Goal: Task Accomplishment & Management: Use online tool/utility

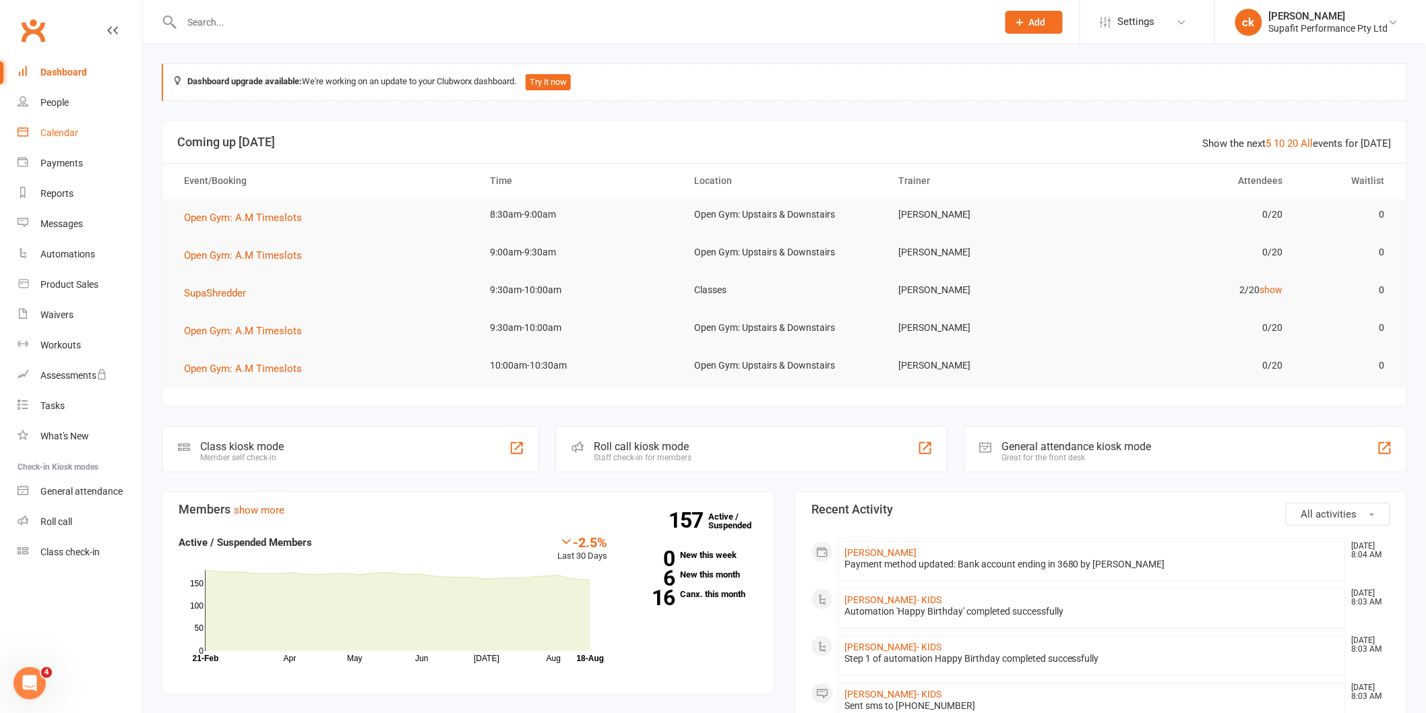
click at [61, 138] on link "Calendar" at bounding box center [80, 133] width 125 height 30
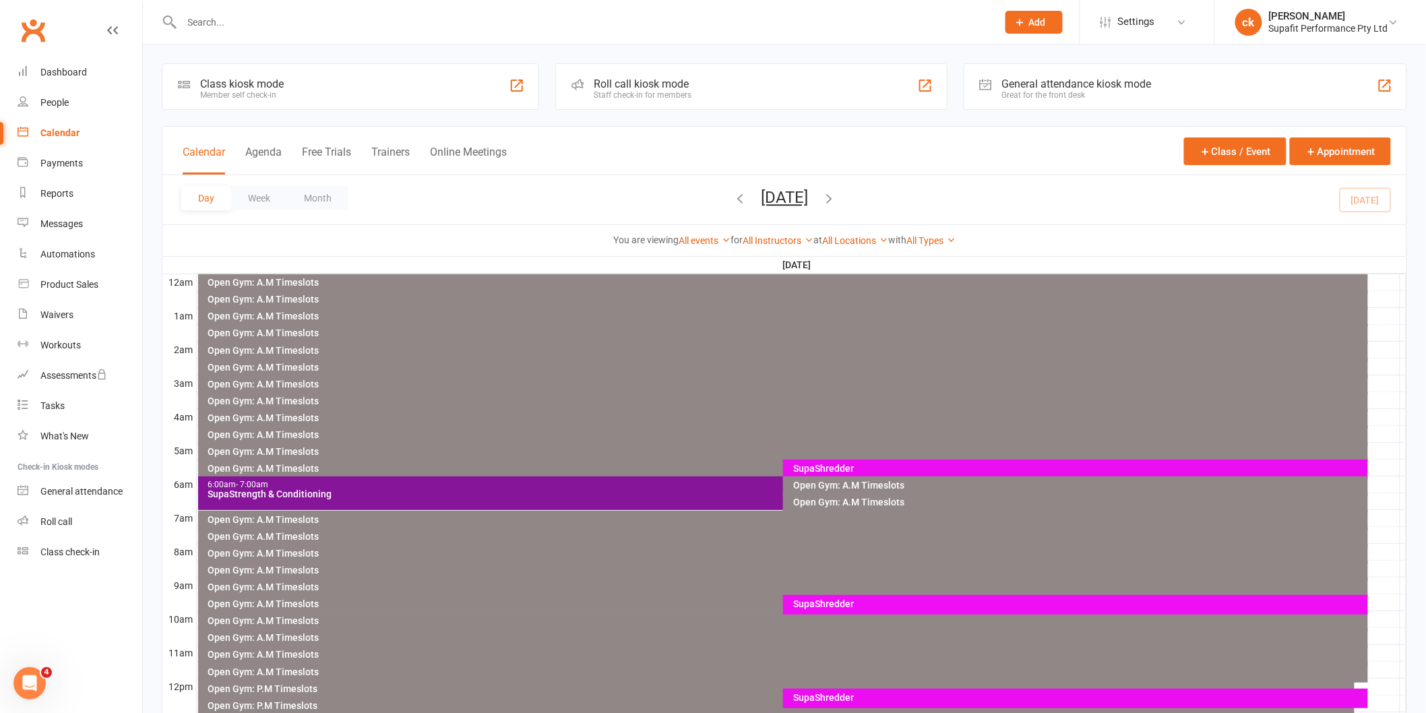
click at [836, 605] on div "SupaShredder" at bounding box center [1079, 603] width 573 height 9
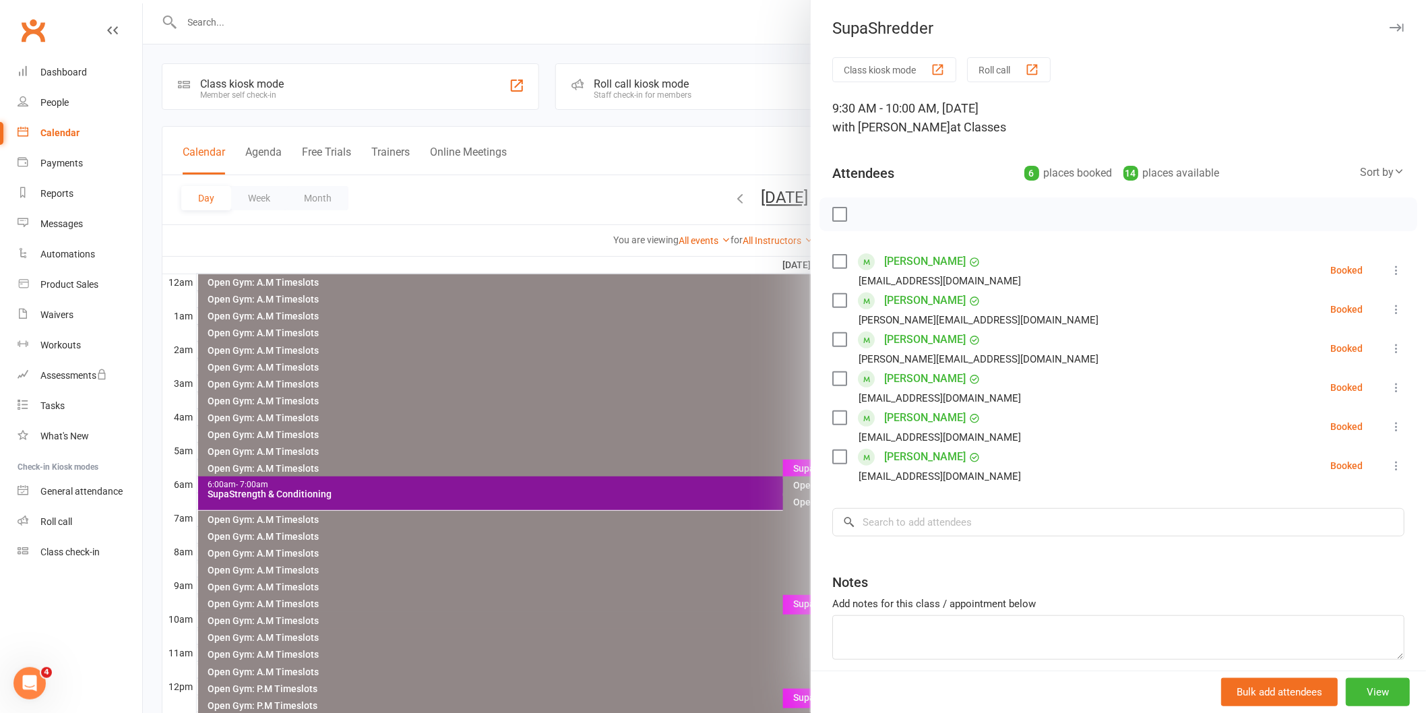
click at [679, 349] on div at bounding box center [784, 356] width 1283 height 713
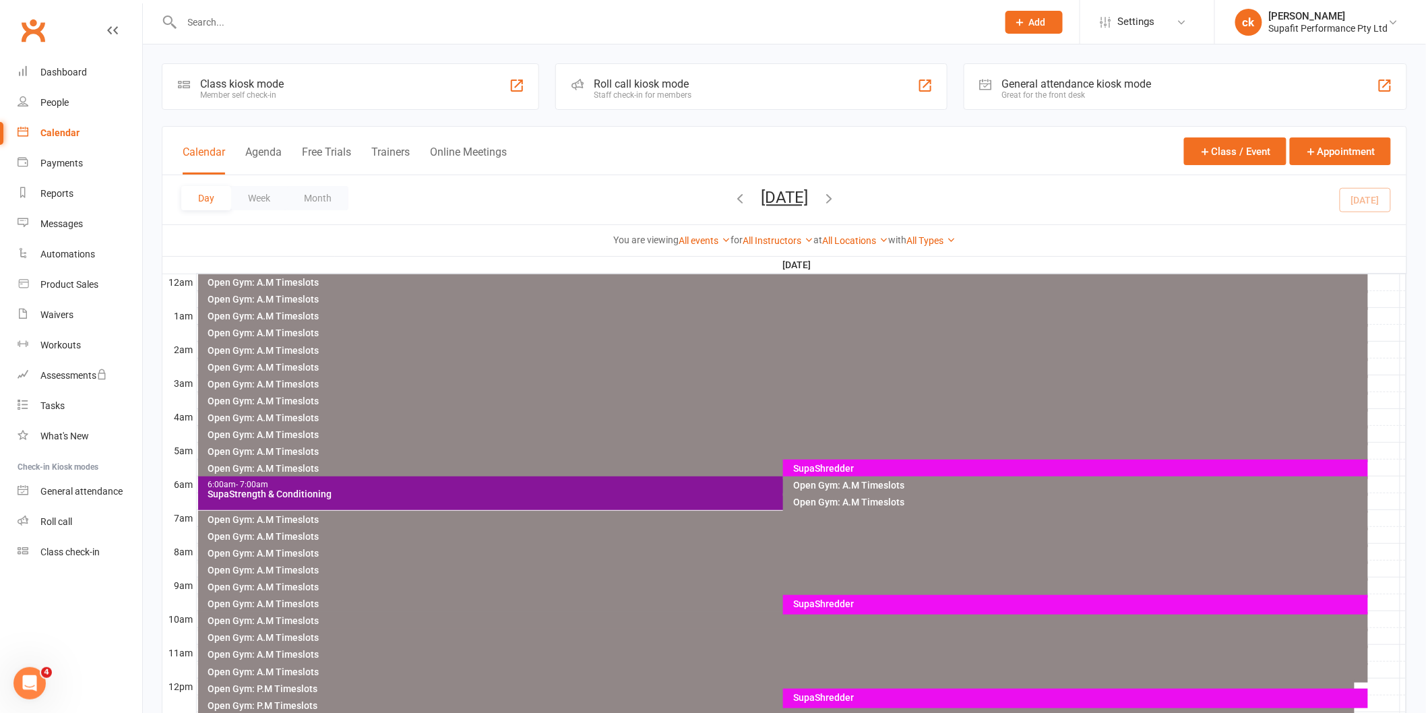
click at [838, 695] on div "SupaShredder" at bounding box center [1079, 697] width 573 height 9
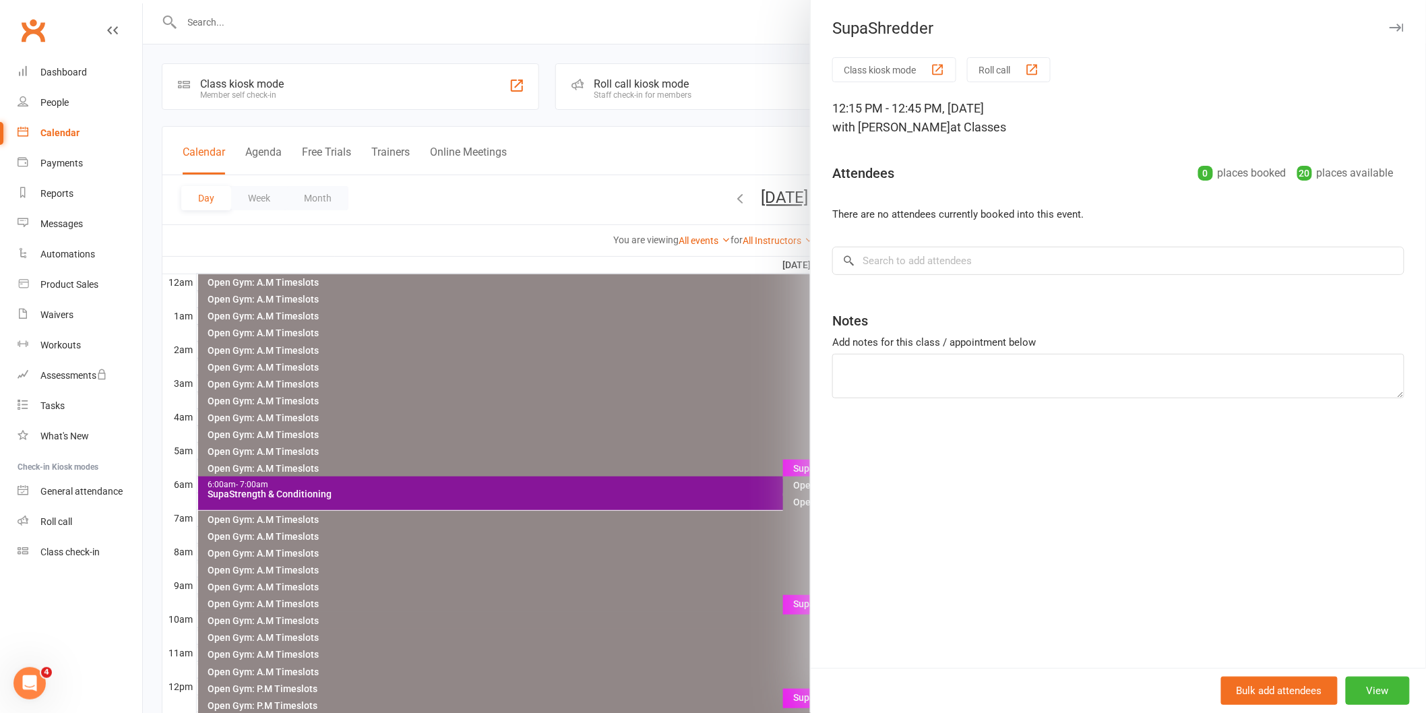
click at [636, 597] on div at bounding box center [784, 356] width 1283 height 713
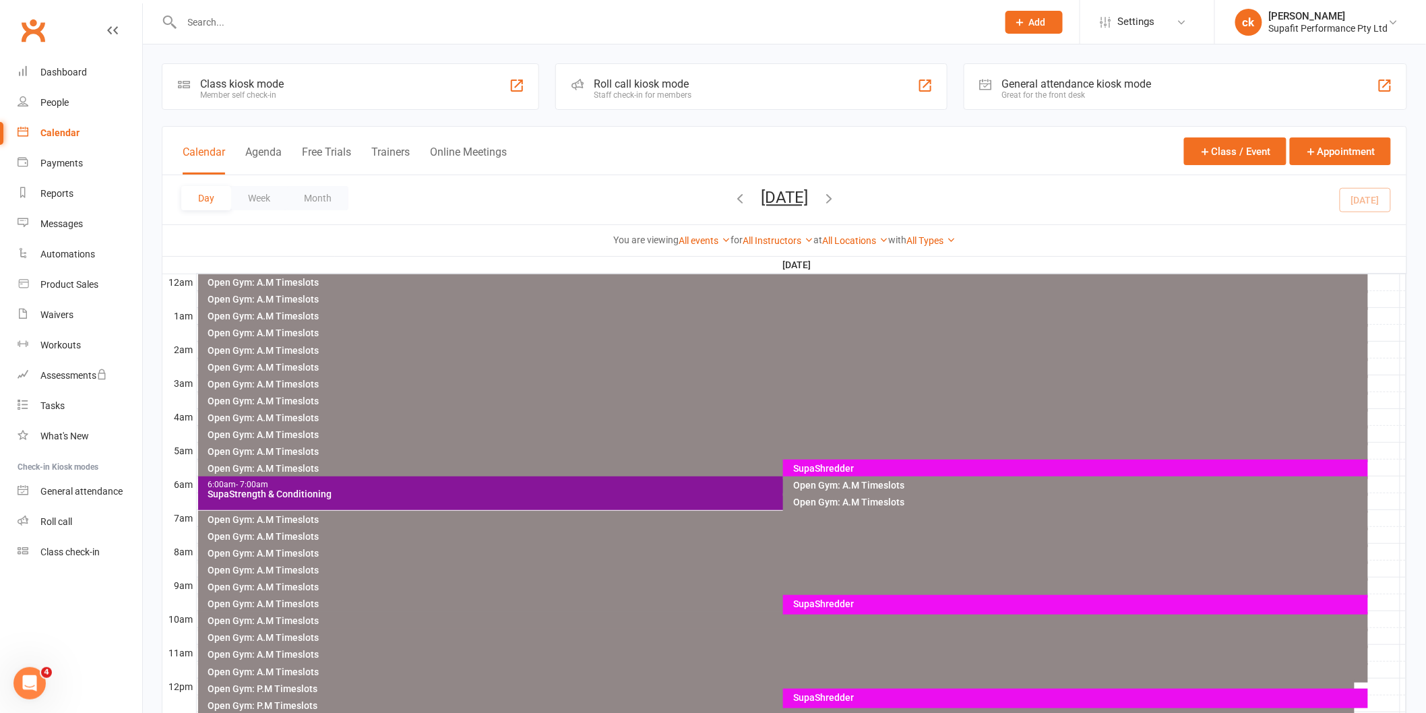
click at [820, 603] on div "SupaShredder" at bounding box center [1079, 603] width 573 height 9
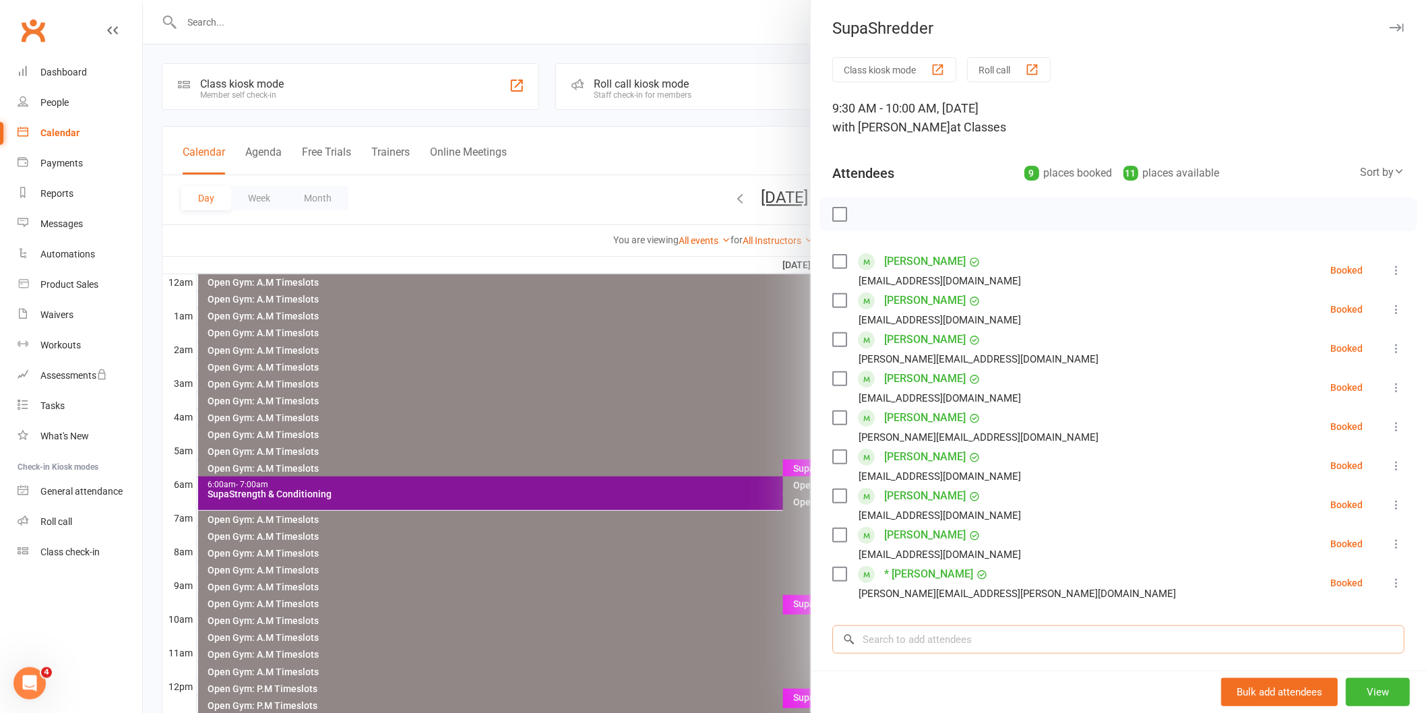
click at [940, 644] on input "search" at bounding box center [1118, 640] width 572 height 28
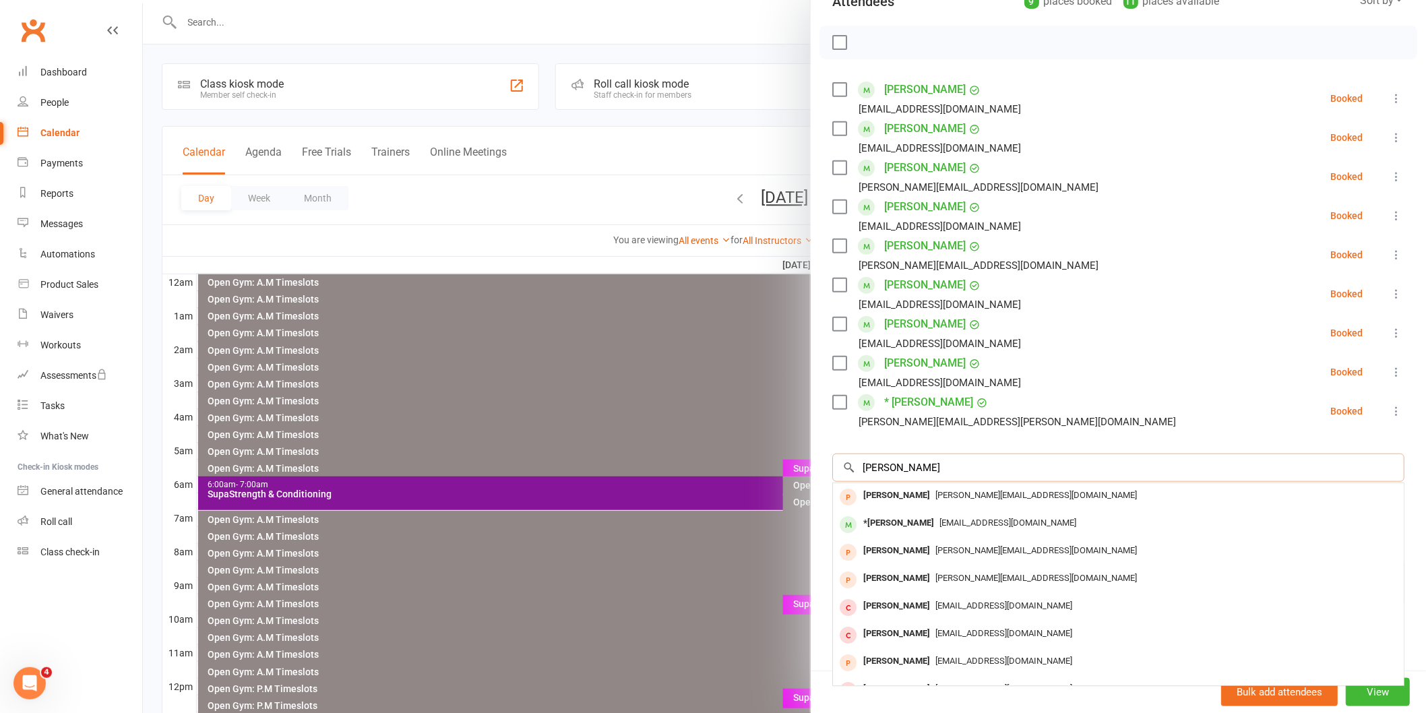
scroll to position [173, 0]
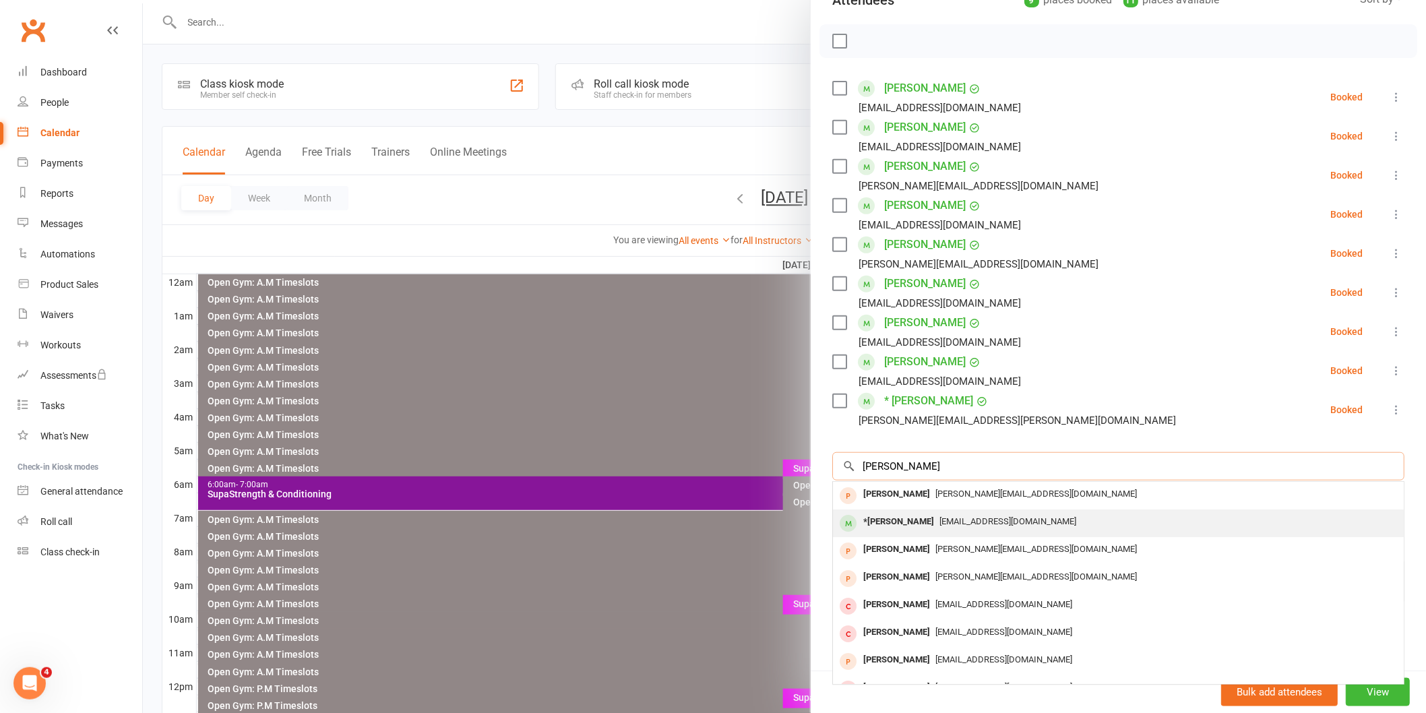
type input "[PERSON_NAME]"
click at [903, 522] on div "*[PERSON_NAME]" at bounding box center [899, 522] width 82 height 20
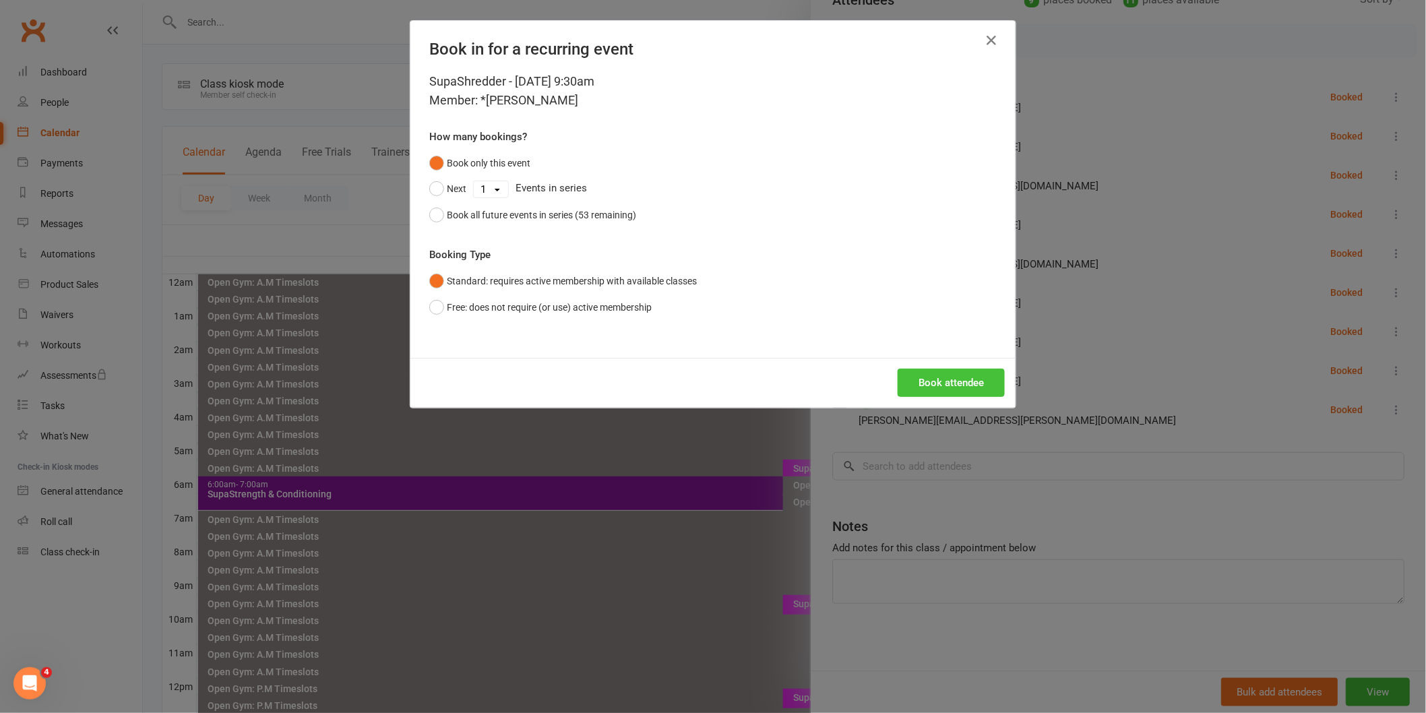
click at [940, 384] on button "Book attendee" at bounding box center [951, 383] width 107 height 28
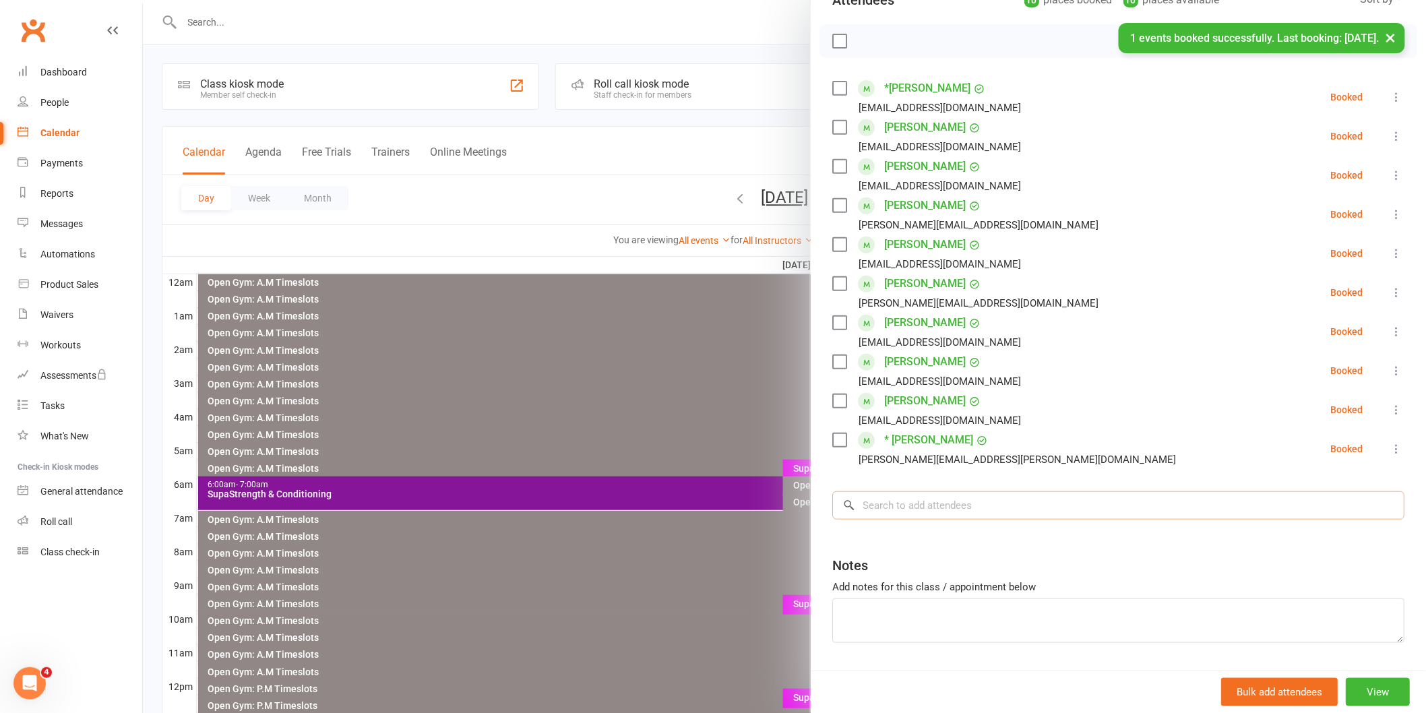
click at [913, 503] on input "search" at bounding box center [1118, 505] width 572 height 28
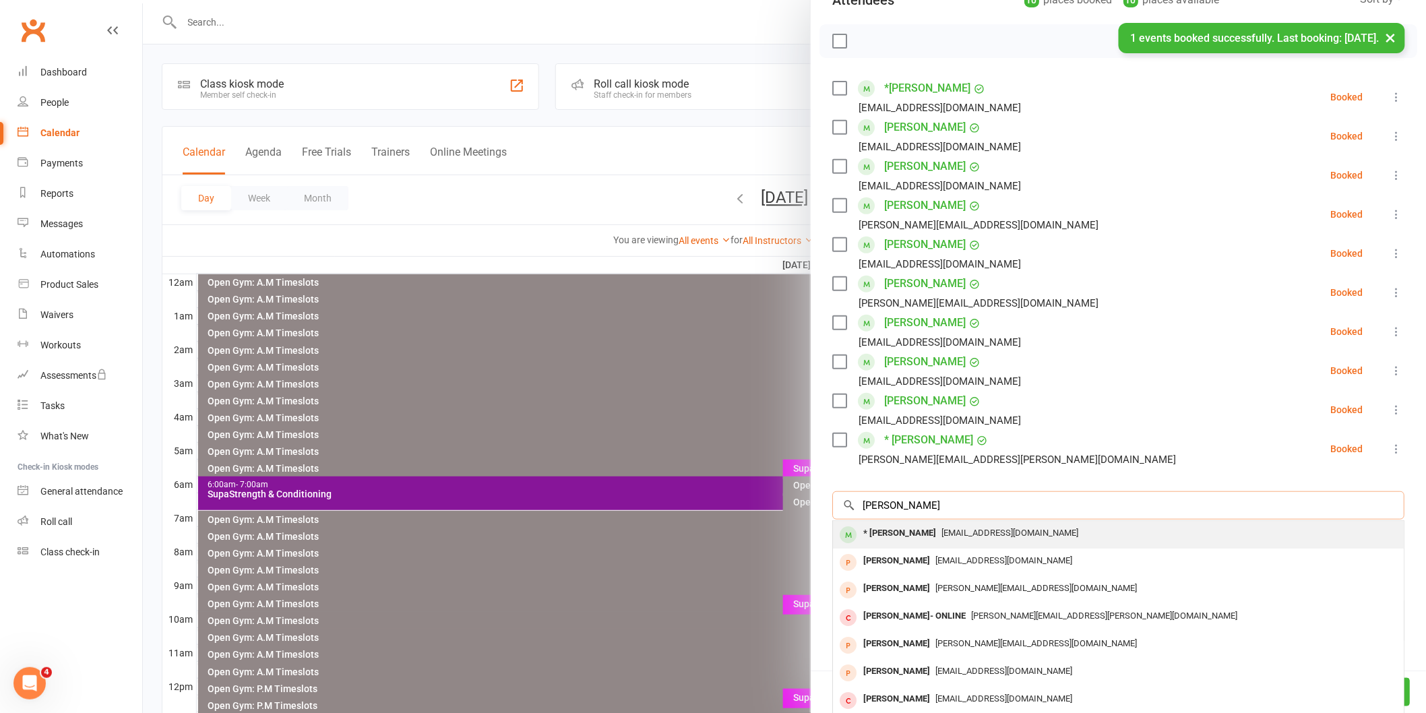
type input "[PERSON_NAME]"
click at [892, 526] on div "* [PERSON_NAME]" at bounding box center [900, 534] width 84 height 20
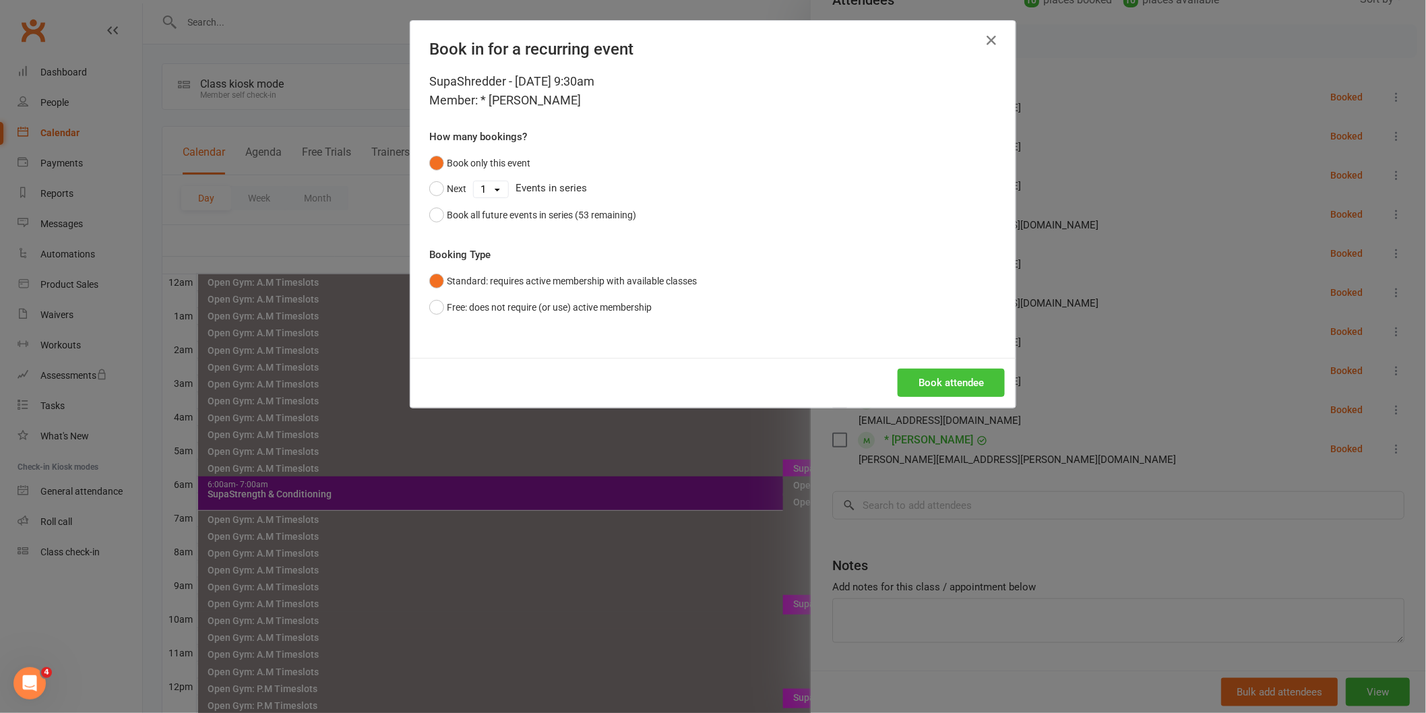
click at [954, 388] on button "Book attendee" at bounding box center [951, 383] width 107 height 28
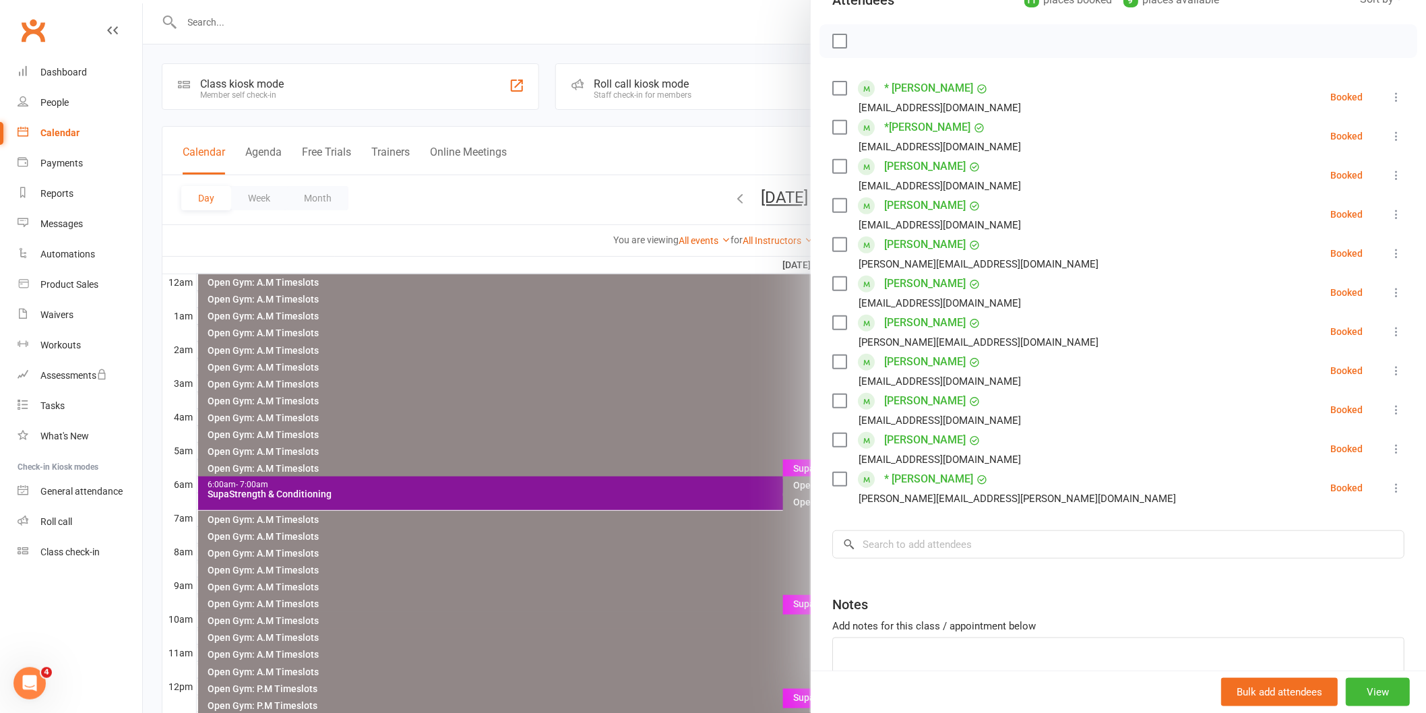
click at [834, 42] on label at bounding box center [838, 40] width 13 height 13
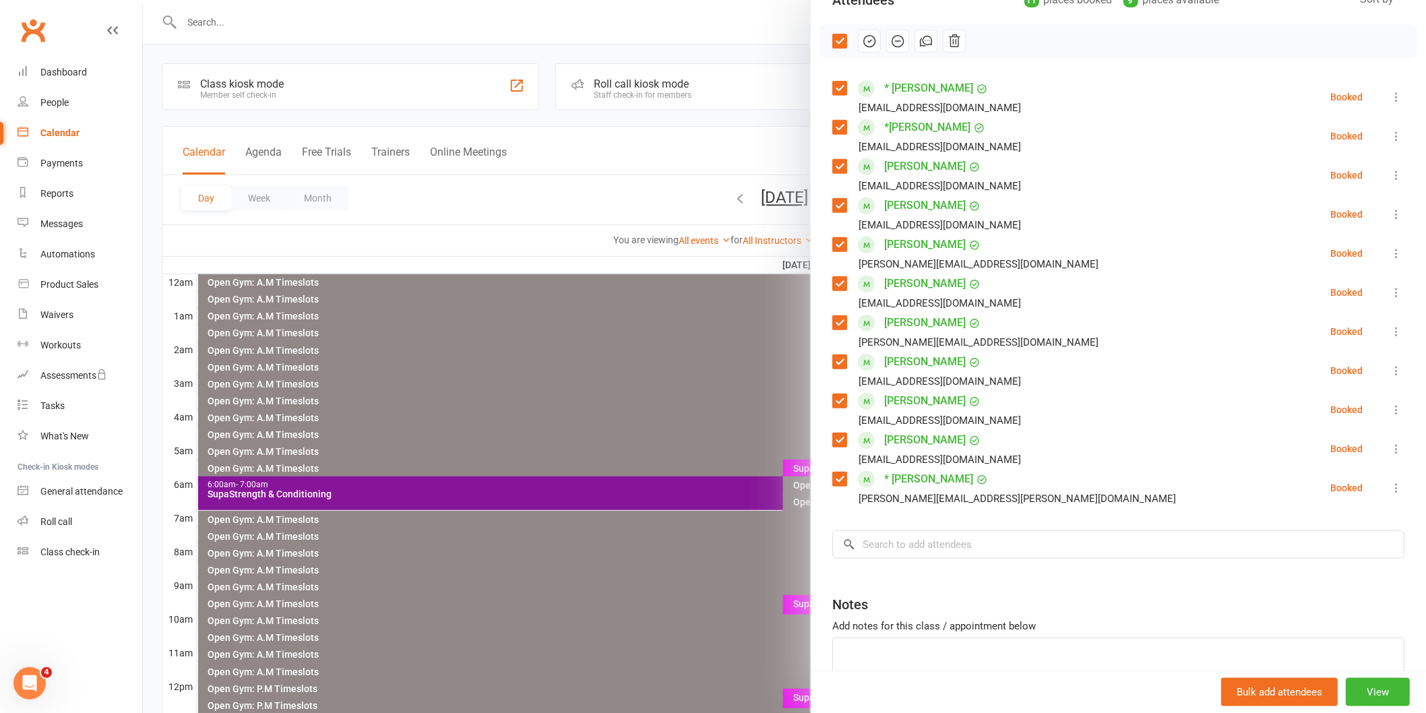
click at [832, 326] on label at bounding box center [838, 322] width 13 height 13
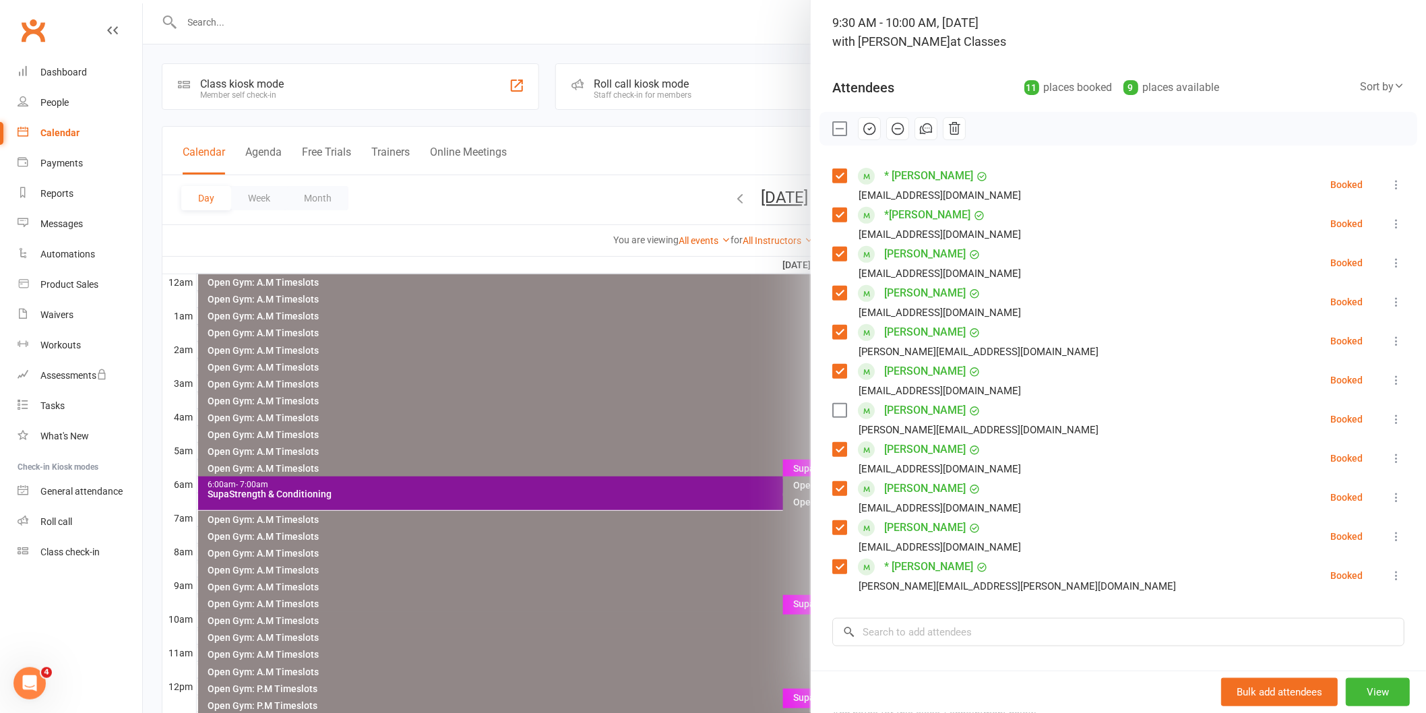
scroll to position [24, 0]
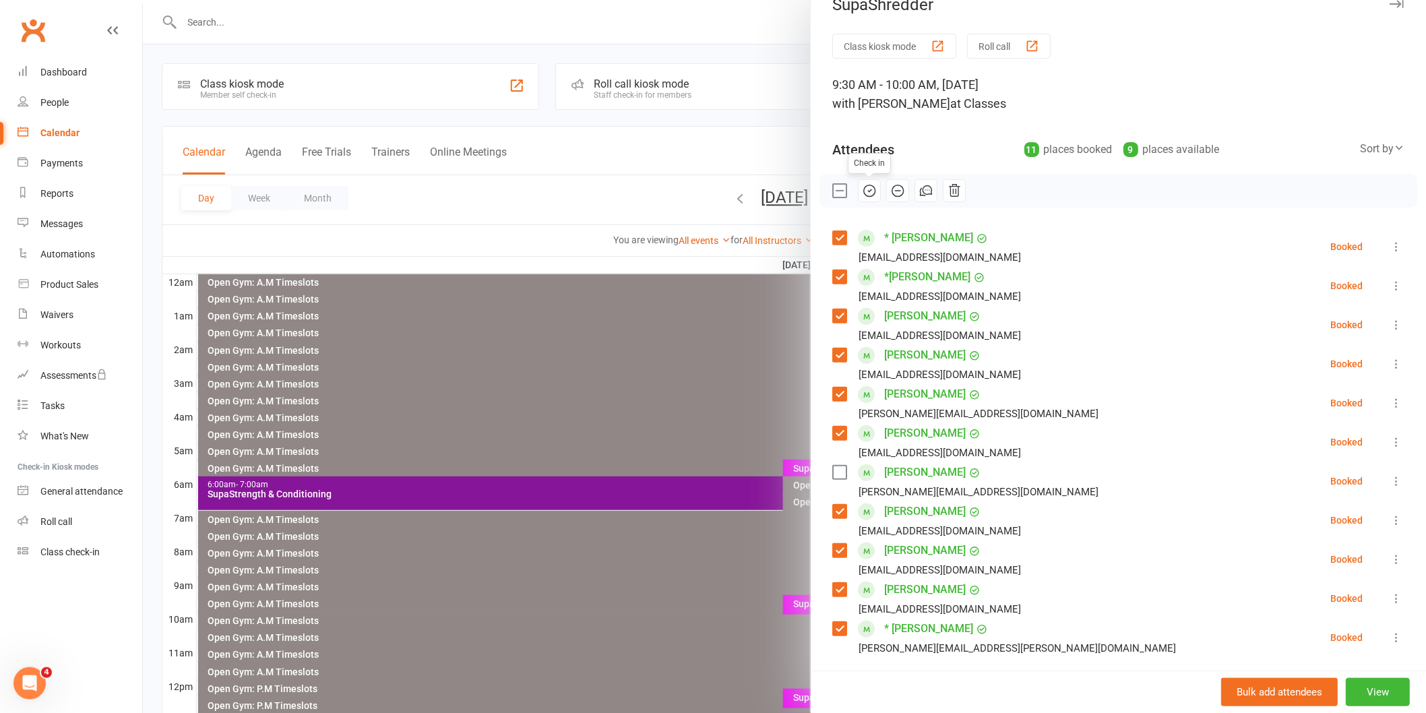
click at [862, 189] on icon "button" at bounding box center [869, 190] width 15 height 15
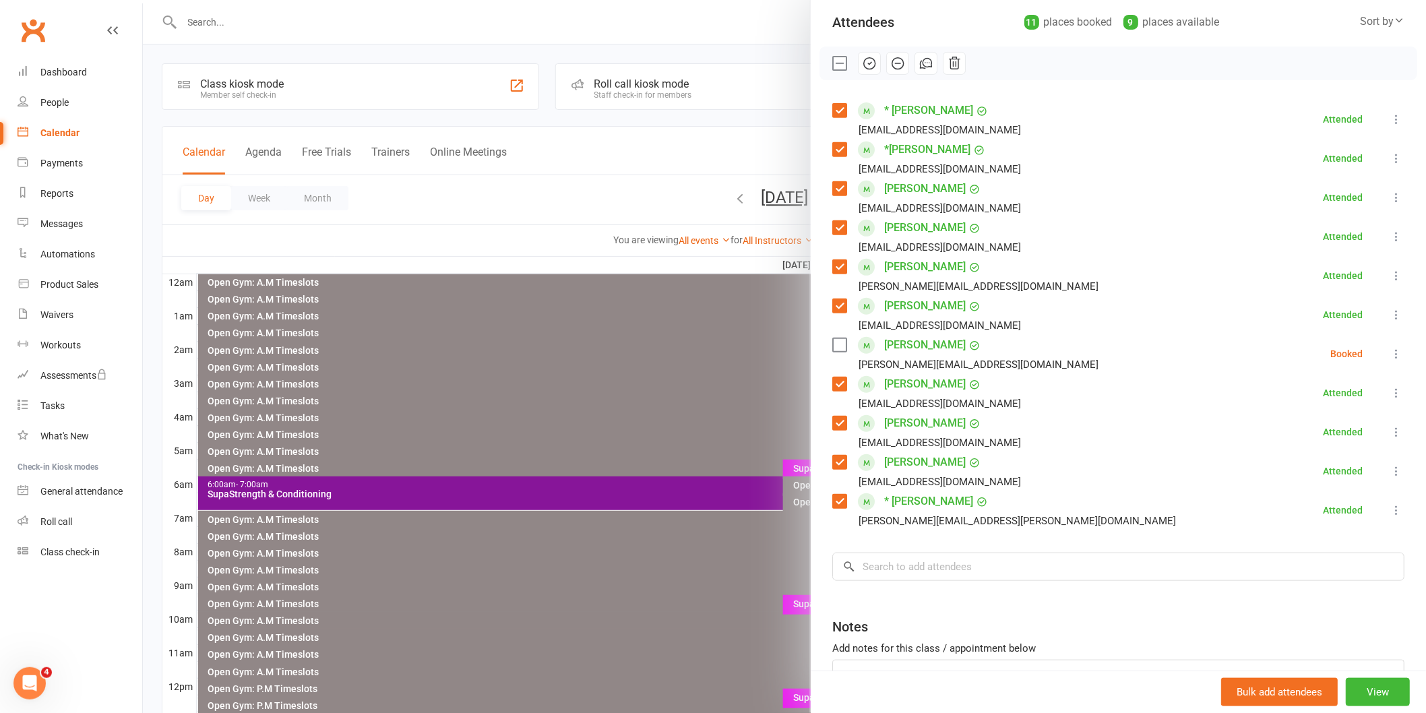
scroll to position [252, 0]
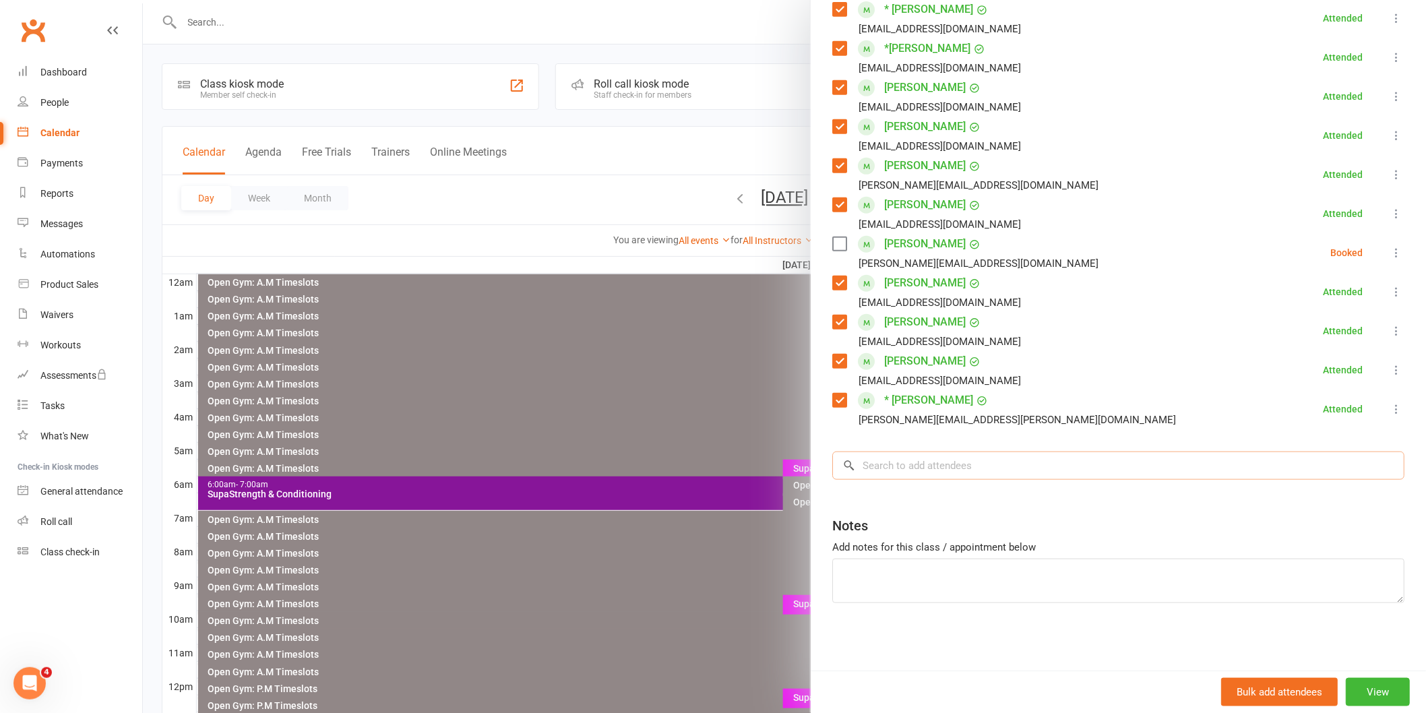
click at [938, 472] on input "search" at bounding box center [1118, 466] width 572 height 28
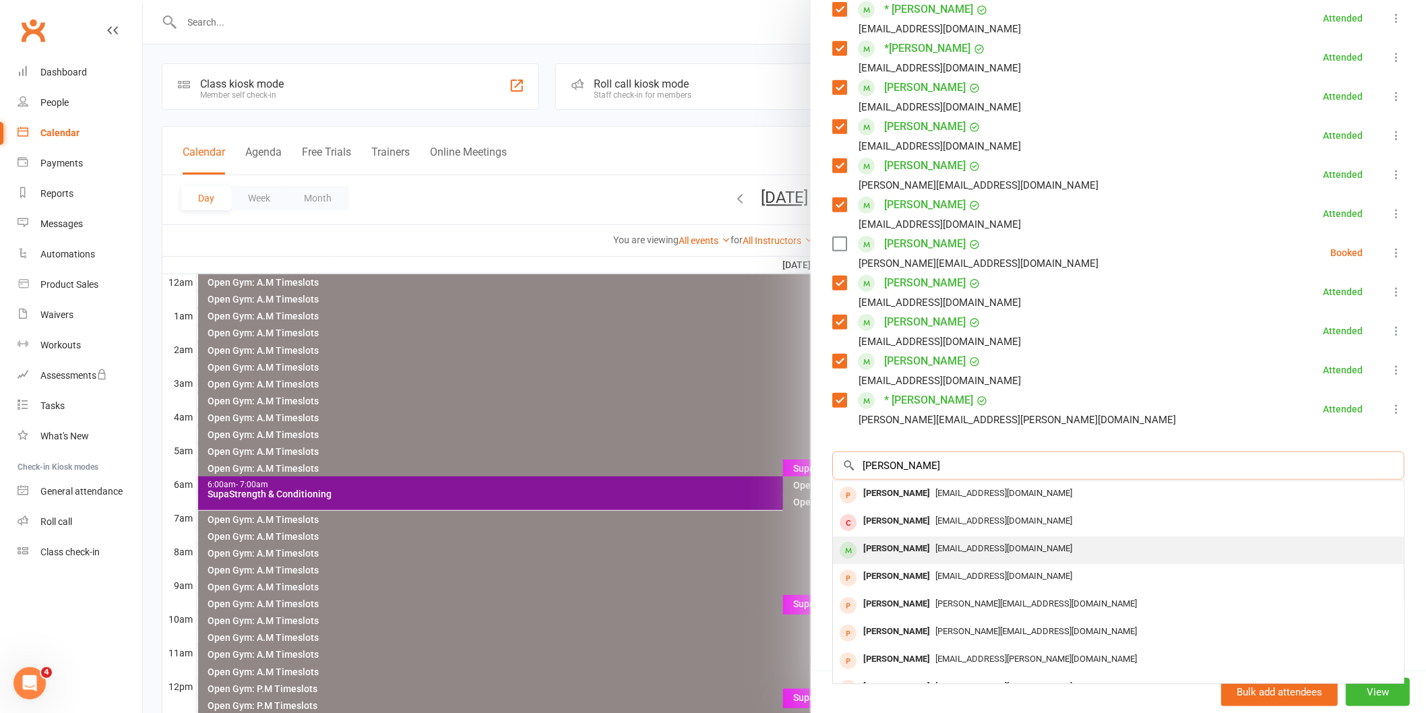
type input "[PERSON_NAME]"
click at [907, 547] on div "[PERSON_NAME]" at bounding box center [897, 549] width 78 height 20
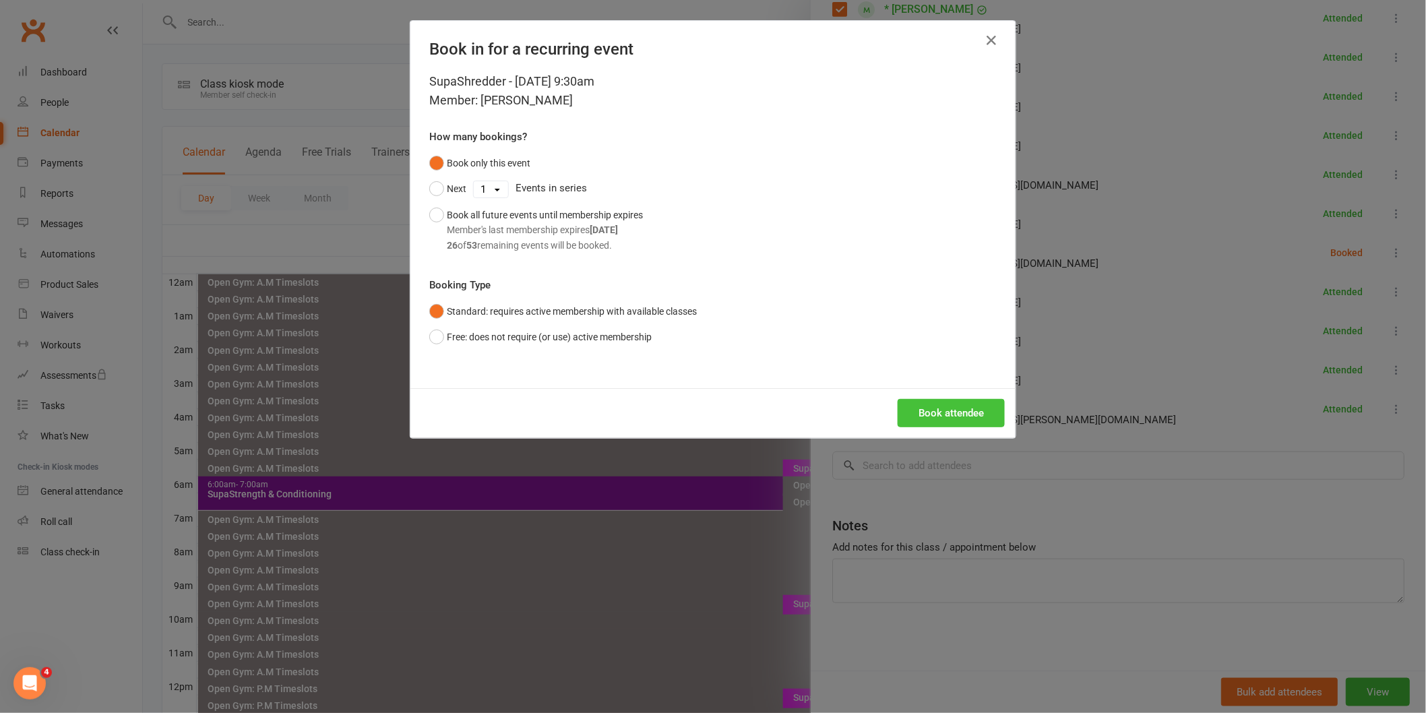
click at [949, 415] on button "Book attendee" at bounding box center [951, 413] width 107 height 28
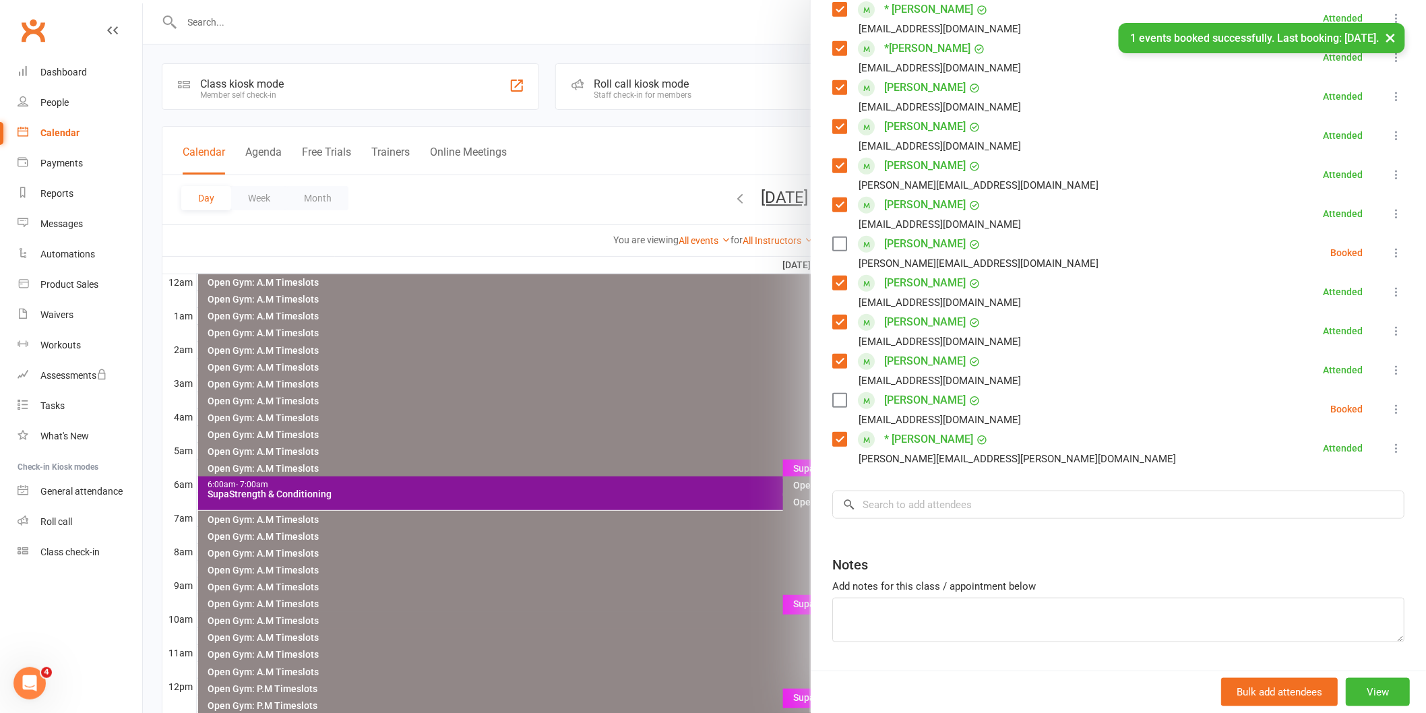
click at [836, 404] on label at bounding box center [838, 400] width 13 height 13
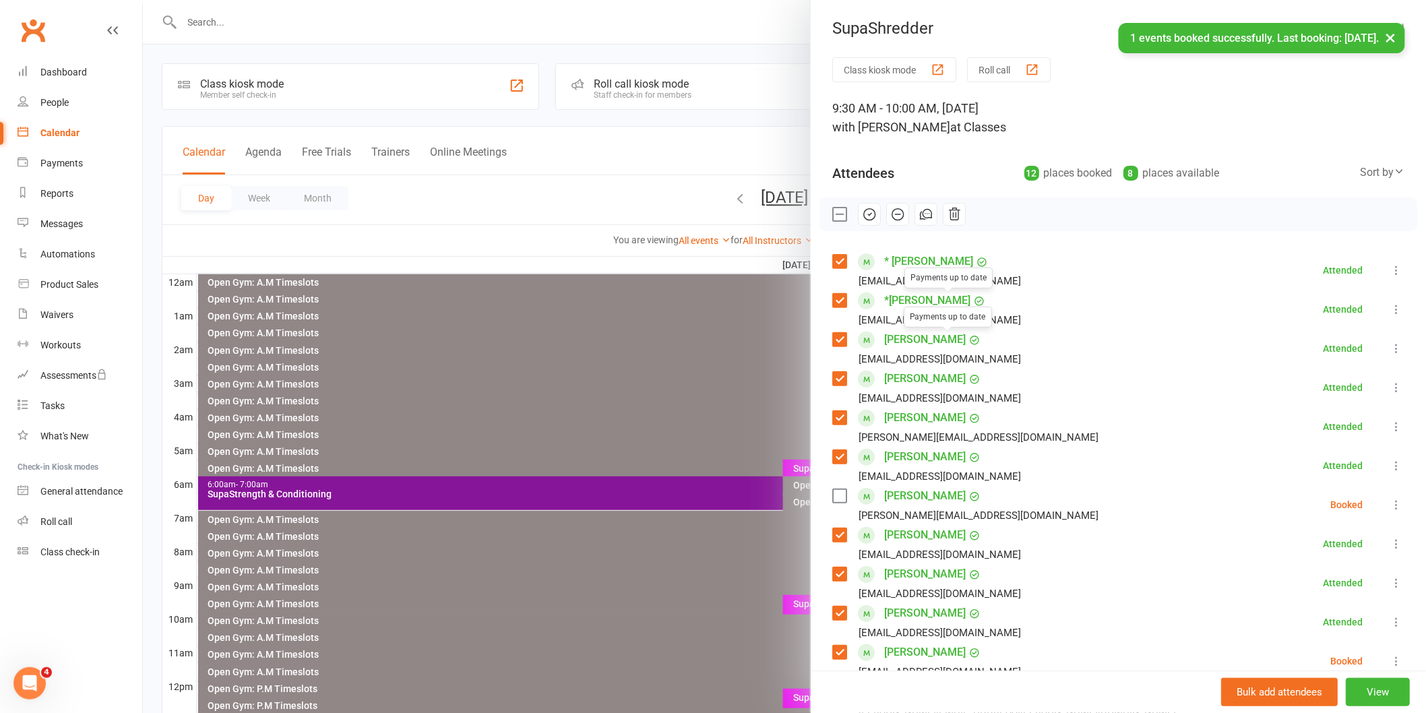
click at [868, 207] on icon "button" at bounding box center [869, 214] width 15 height 15
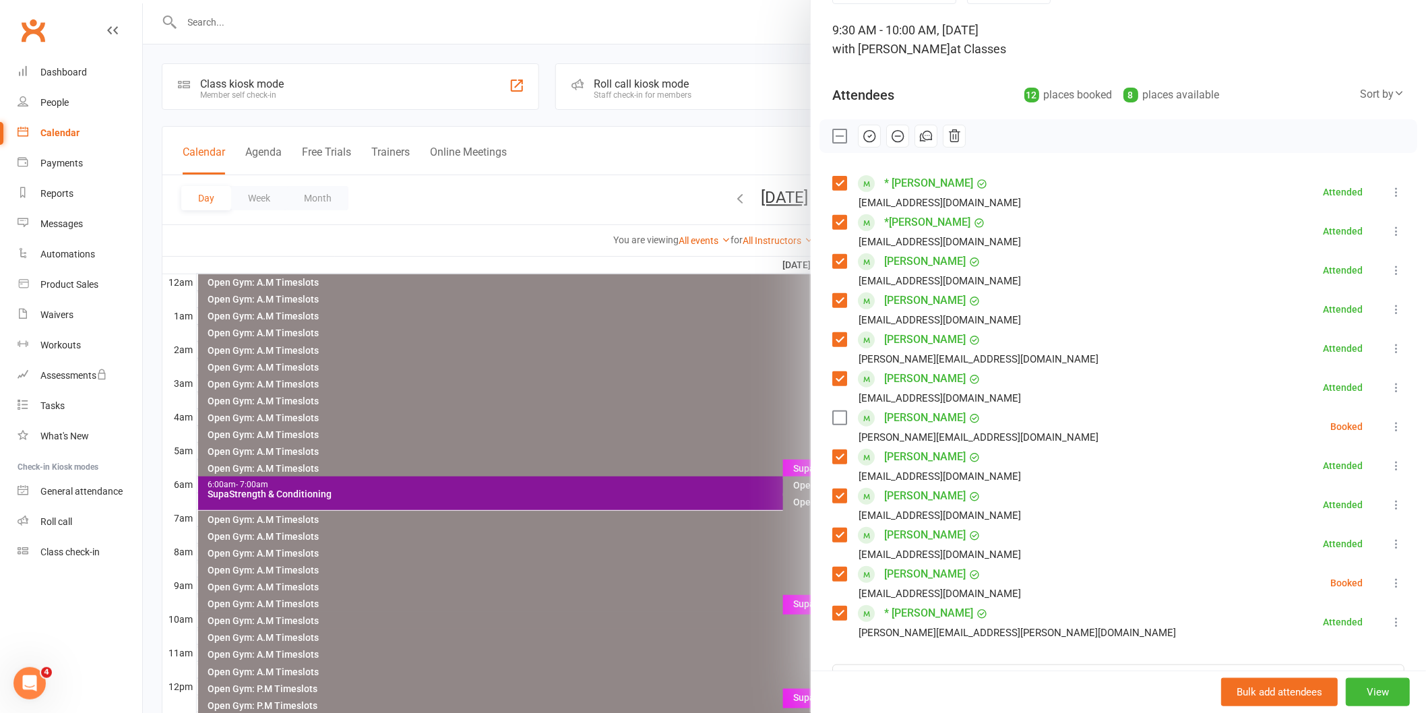
scroll to position [224, 0]
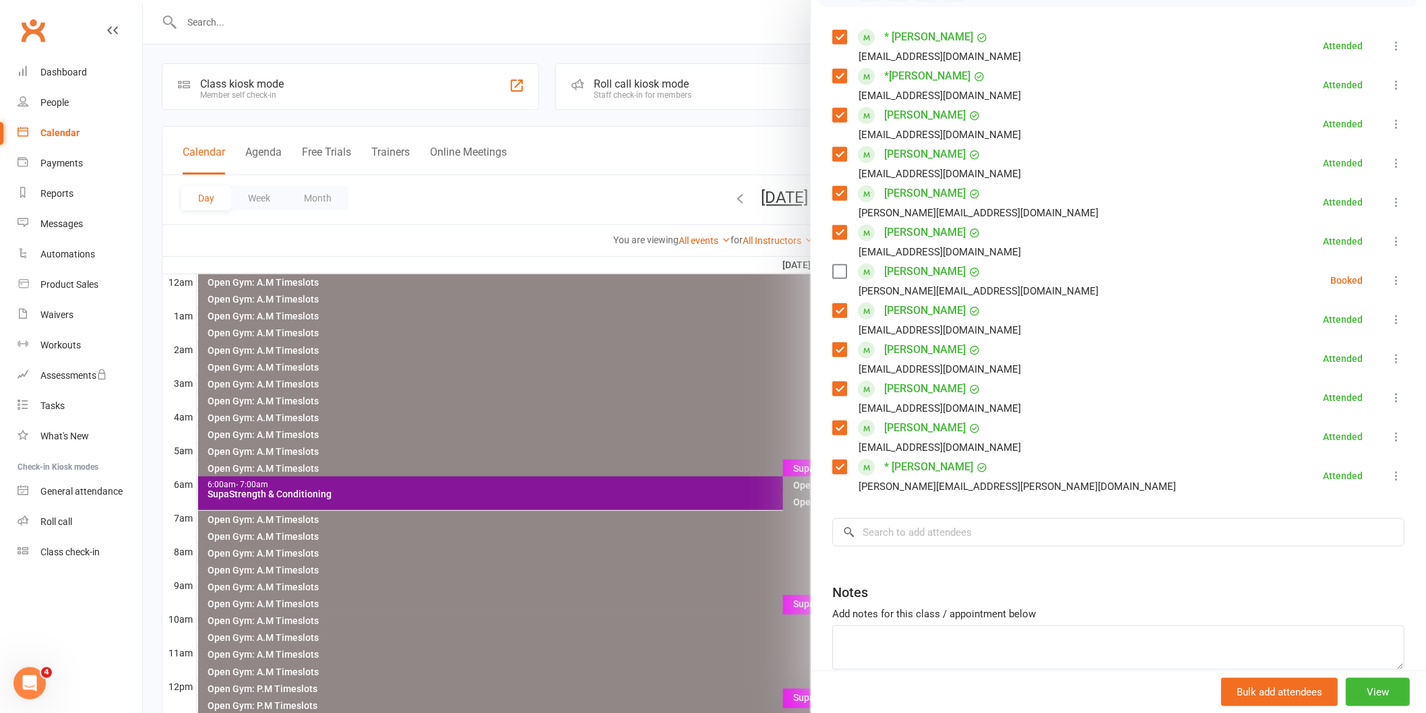
click at [834, 275] on label at bounding box center [838, 271] width 13 height 13
click at [832, 272] on label at bounding box center [838, 271] width 13 height 13
click at [888, 272] on link "[PERSON_NAME]" at bounding box center [925, 272] width 82 height 22
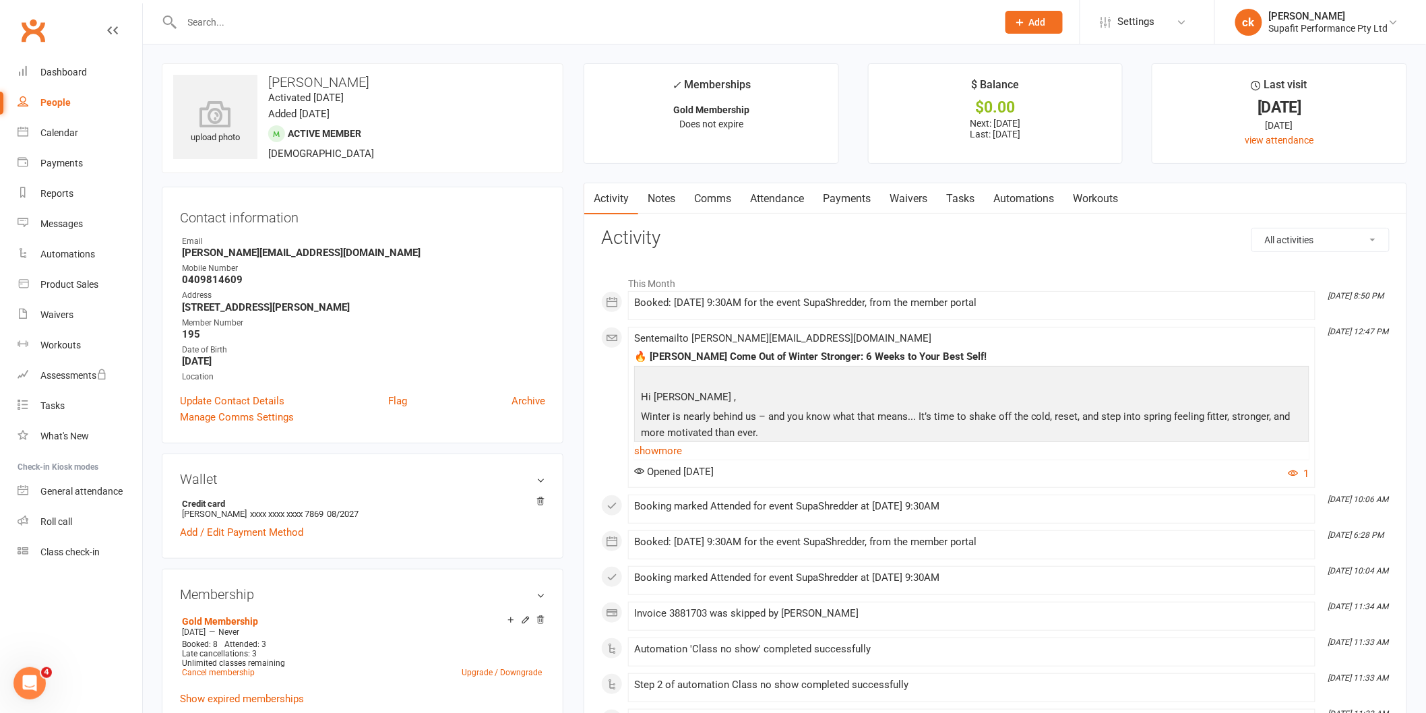
click at [704, 201] on link "Comms" at bounding box center [713, 198] width 56 height 31
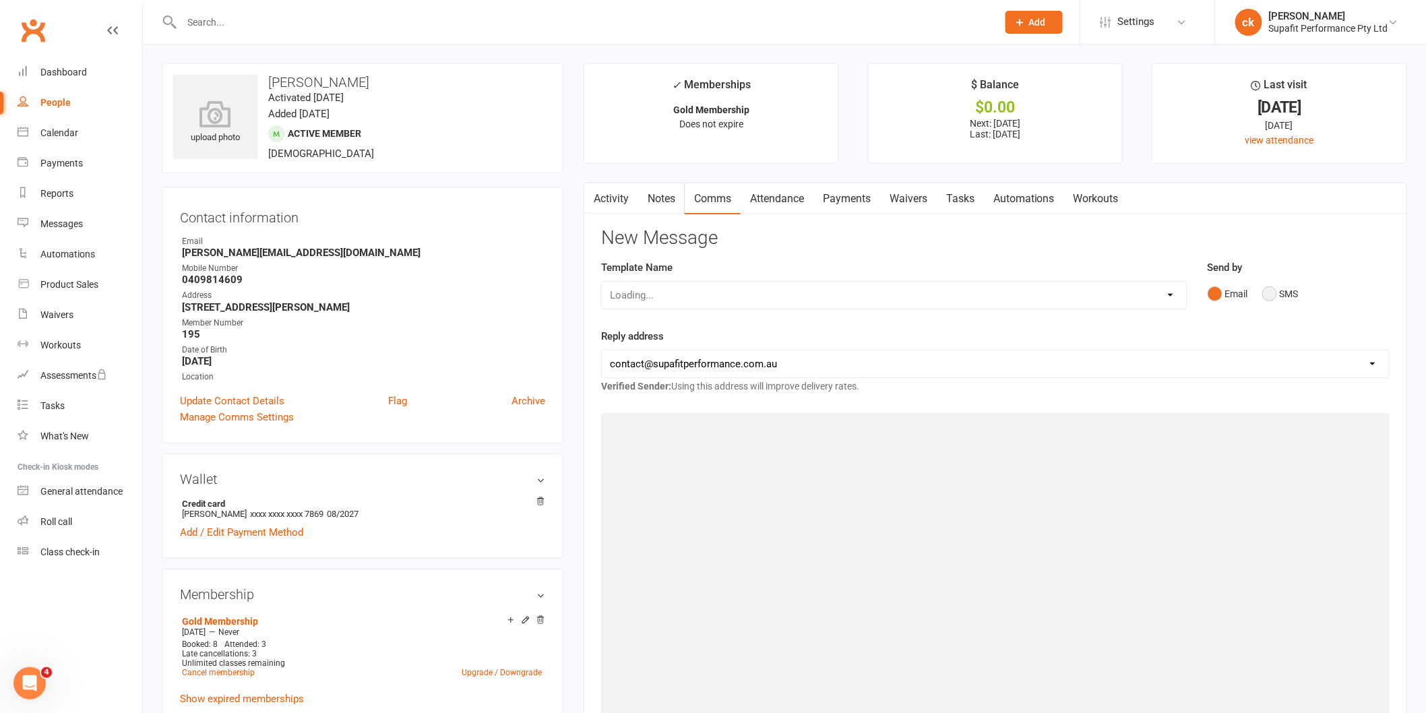
drag, startPoint x: 1275, startPoint y: 295, endPoint x: 1209, endPoint y: 375, distance: 104.4
click at [1276, 295] on button "SMS" at bounding box center [1280, 294] width 36 height 26
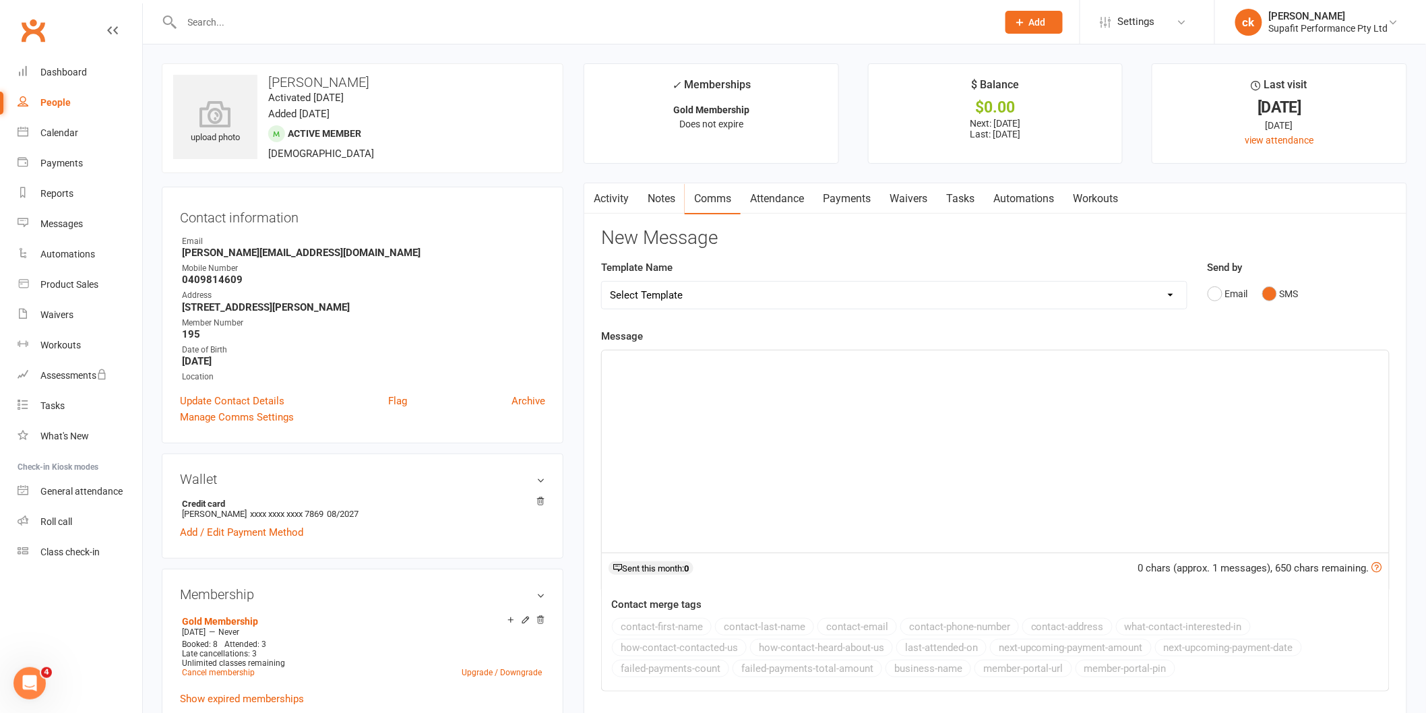
click at [701, 378] on div "﻿" at bounding box center [995, 451] width 787 height 202
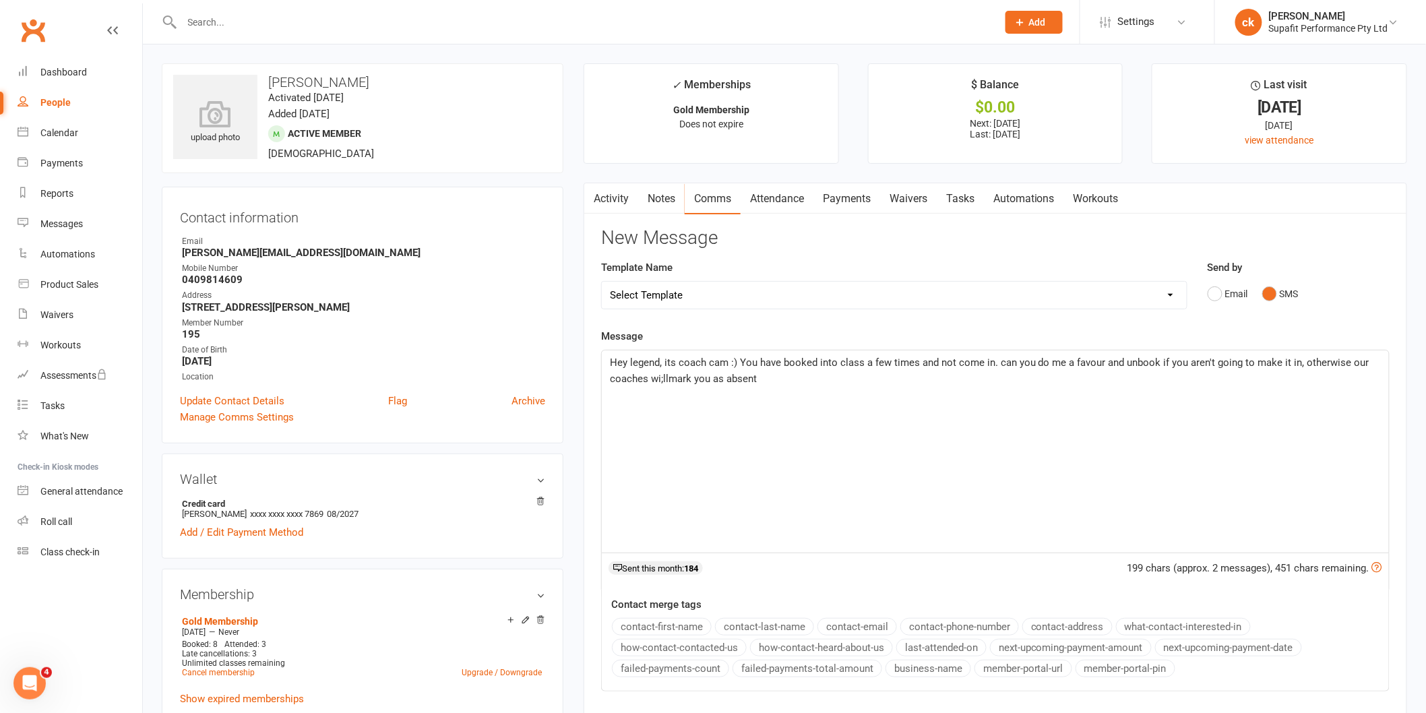
click at [662, 378] on span "Hey legend, its coach cam :) You have booked into class a few times and not com…" at bounding box center [991, 371] width 762 height 28
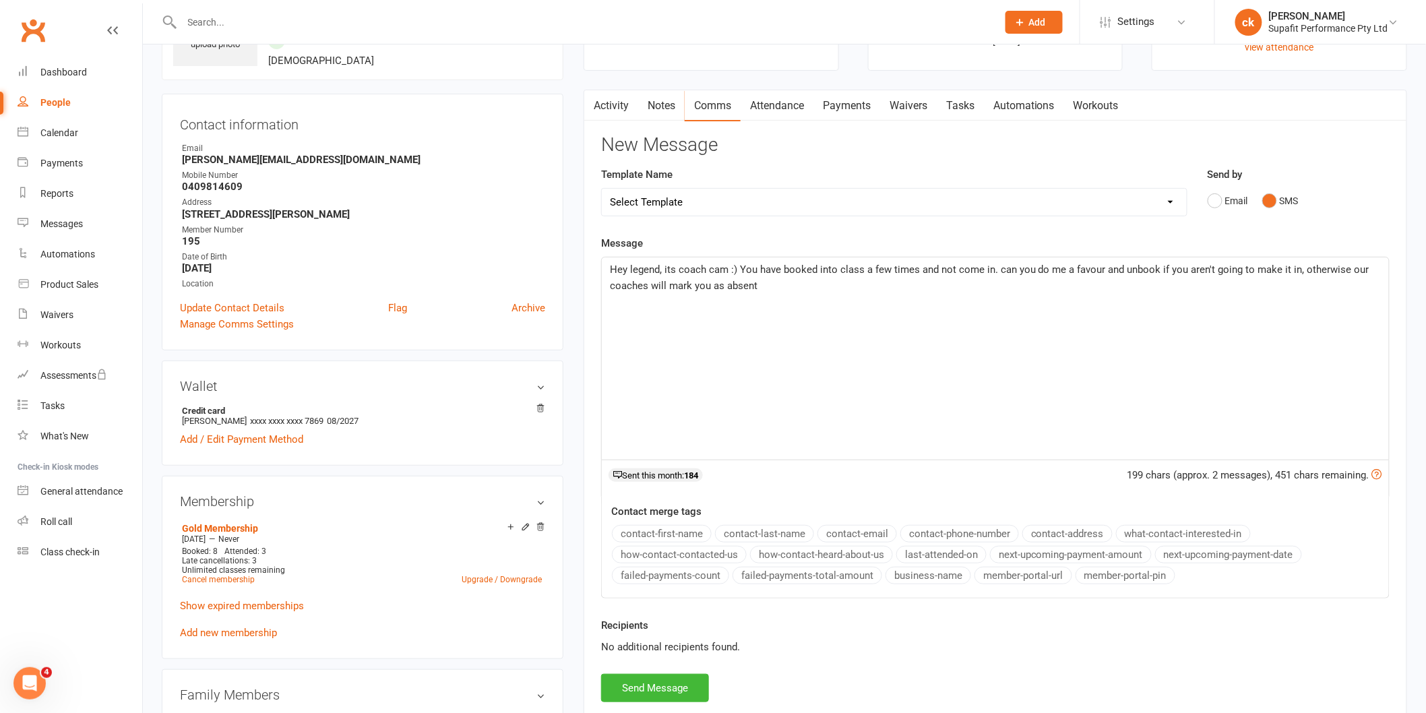
scroll to position [150, 0]
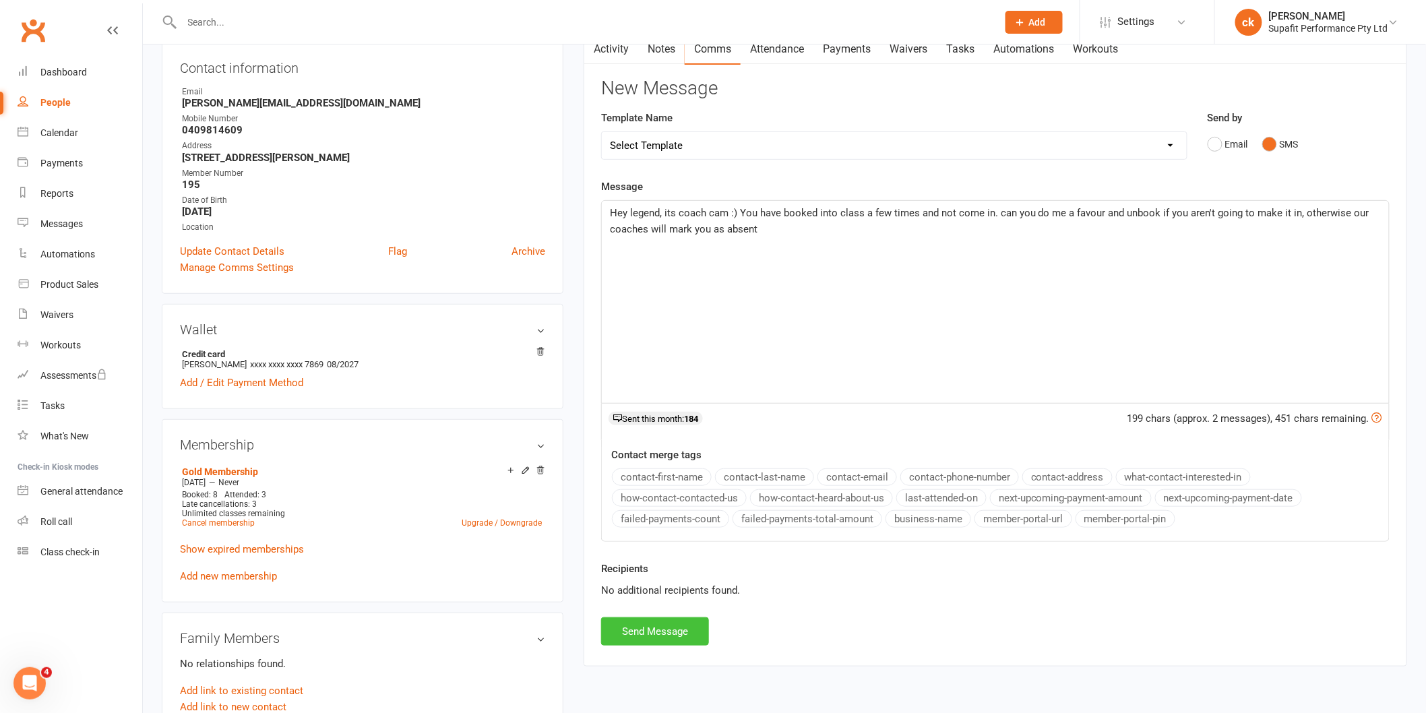
click at [656, 631] on button "Send Message" at bounding box center [655, 631] width 108 height 28
